Goal: Book appointment/travel/reservation

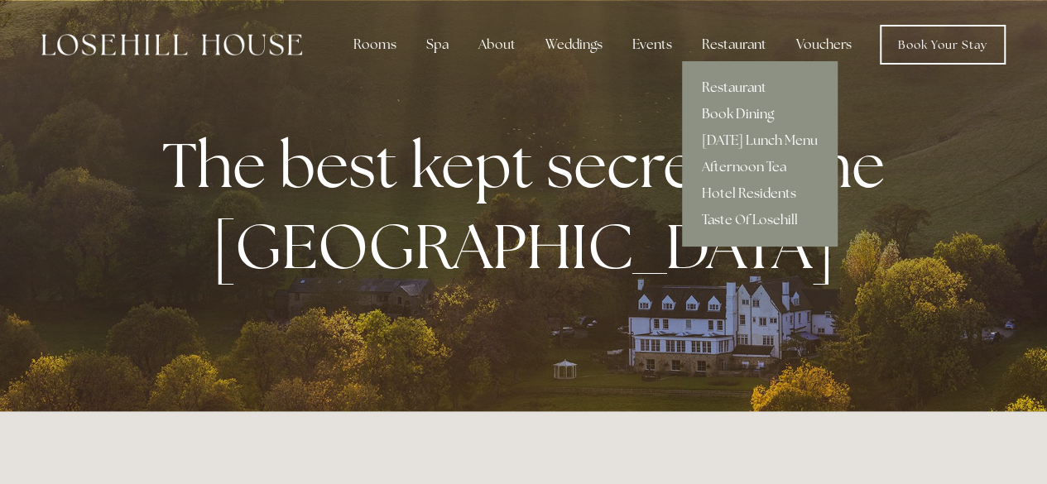
click at [733, 117] on link "Book Dining" at bounding box center [760, 114] width 156 height 26
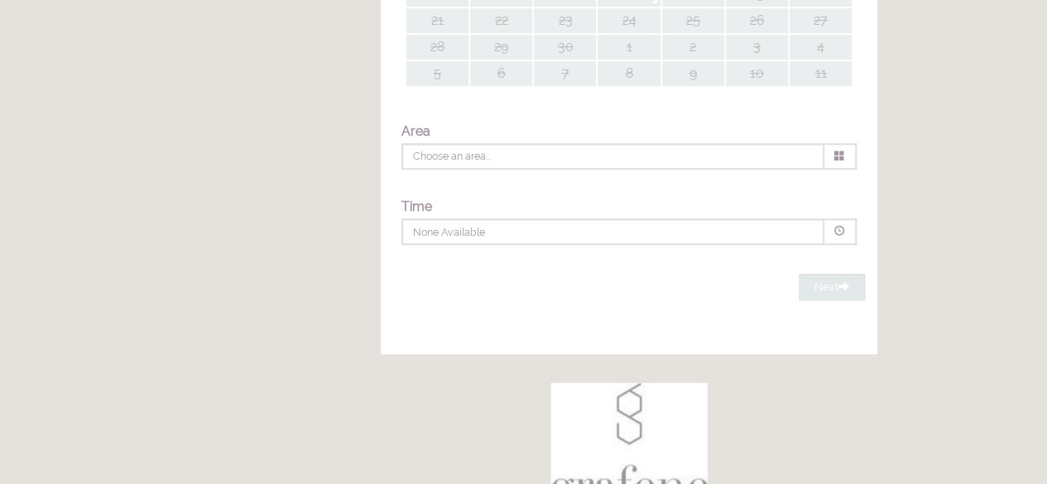
type input "Any Area"
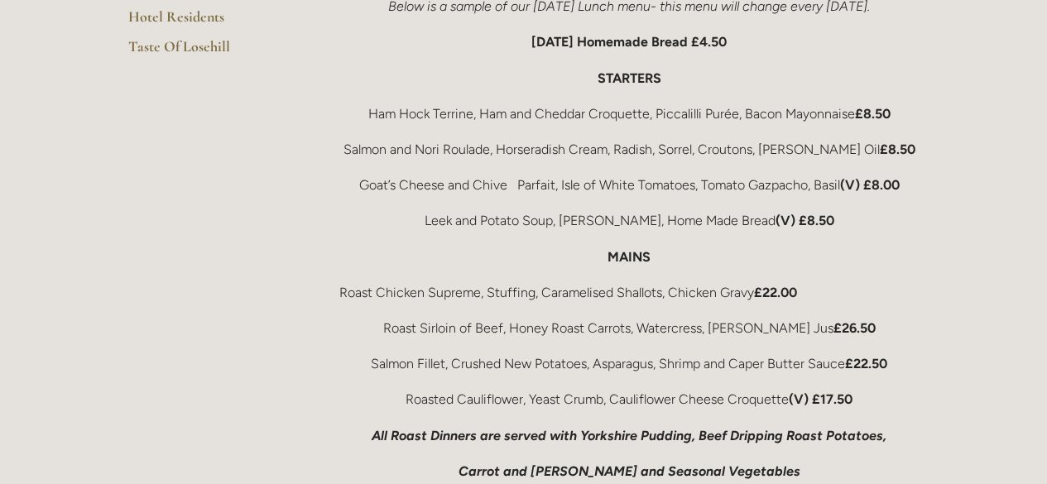
scroll to position [497, 0]
